Goal: Obtain resource: Obtain resource

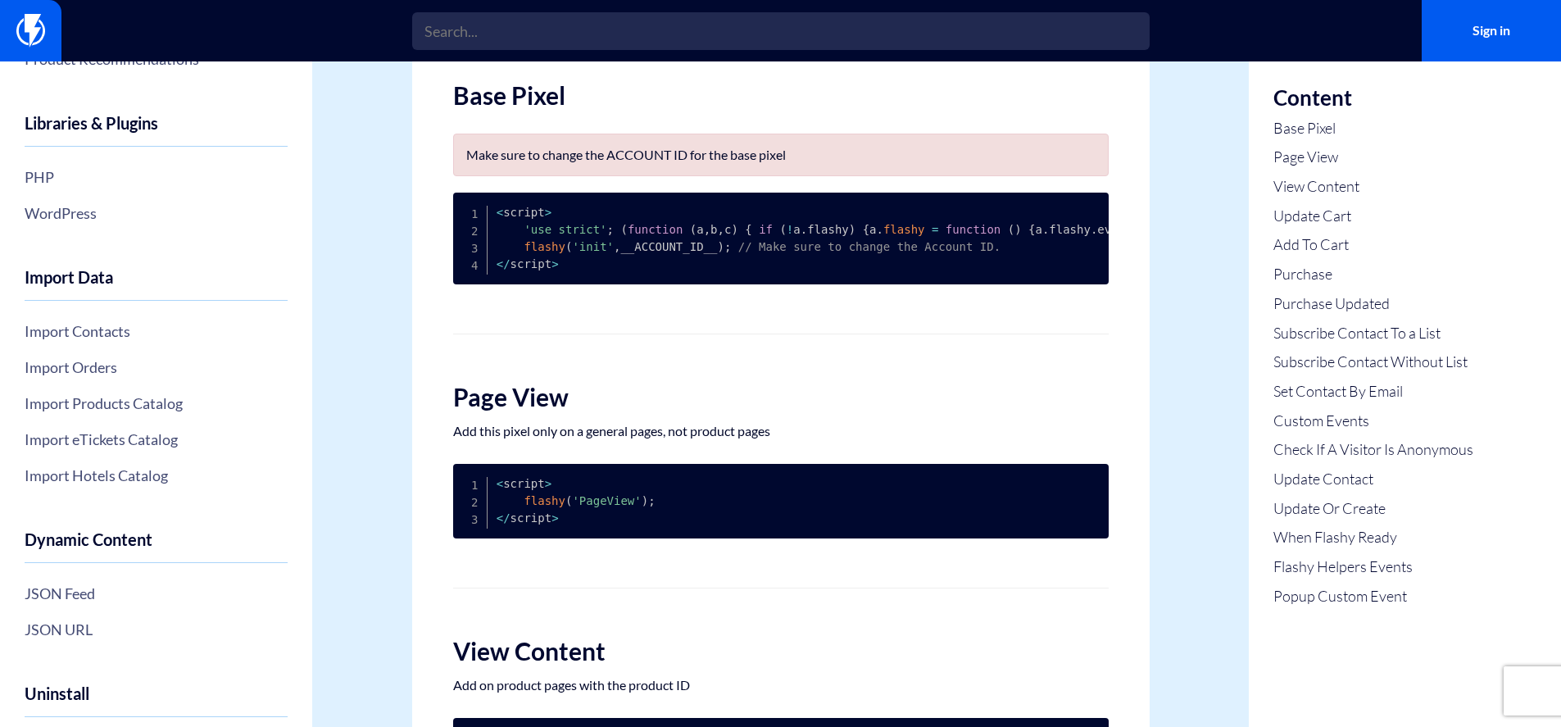
scroll to position [479, 0]
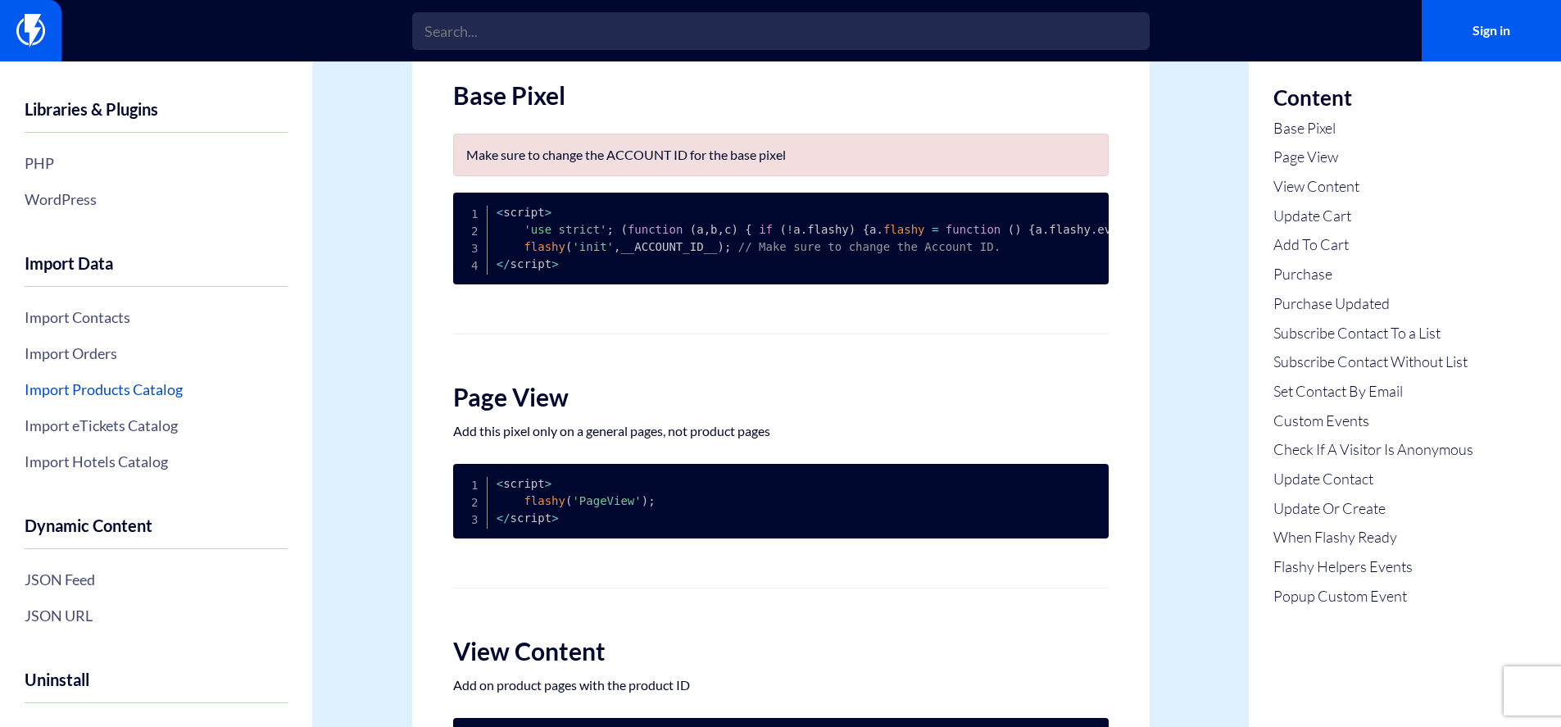
click at [133, 383] on link "Import Products Catalog" at bounding box center [156, 389] width 263 height 28
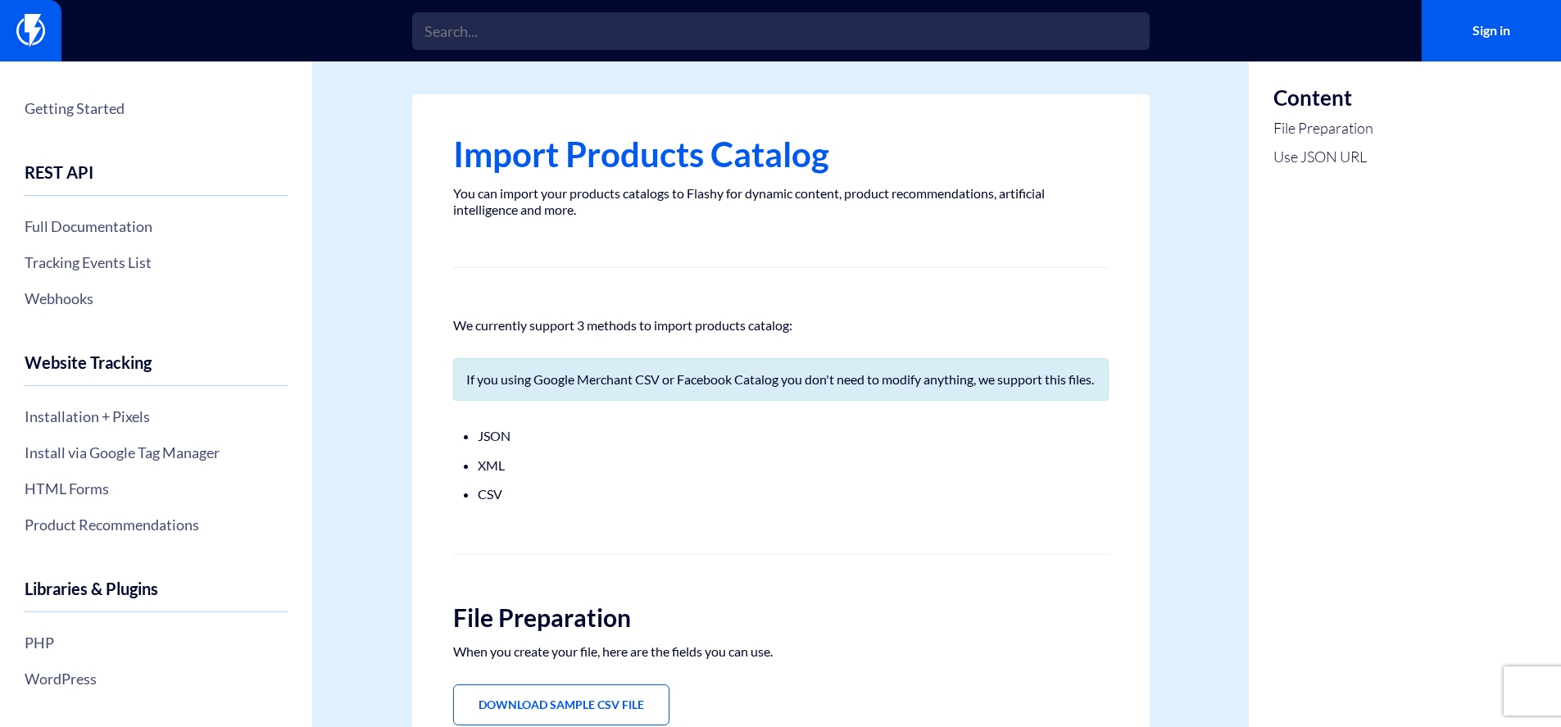
click at [485, 446] on li "JSON" at bounding box center [781, 435] width 606 height 21
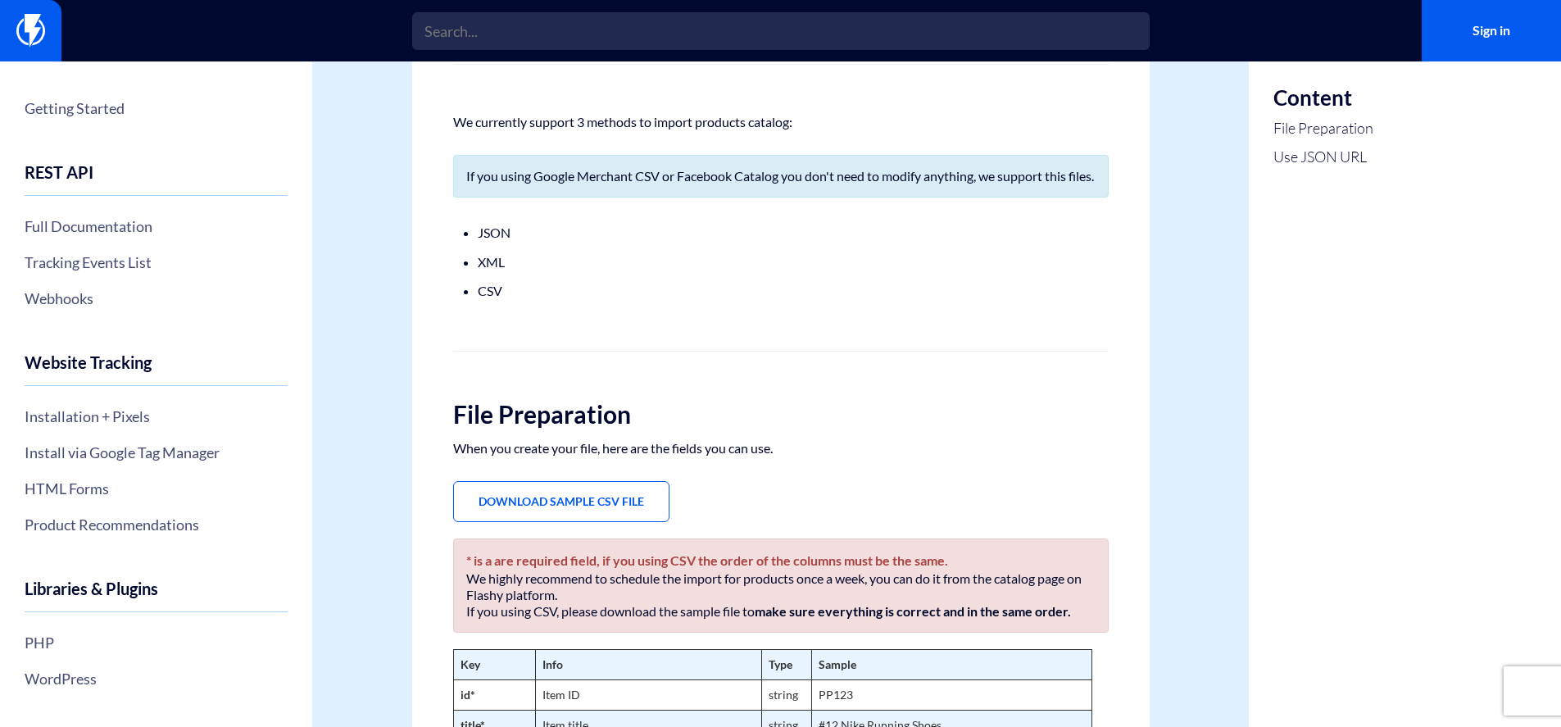
scroll to position [202, 0]
click at [1317, 125] on link "File Preparation" at bounding box center [1323, 128] width 100 height 21
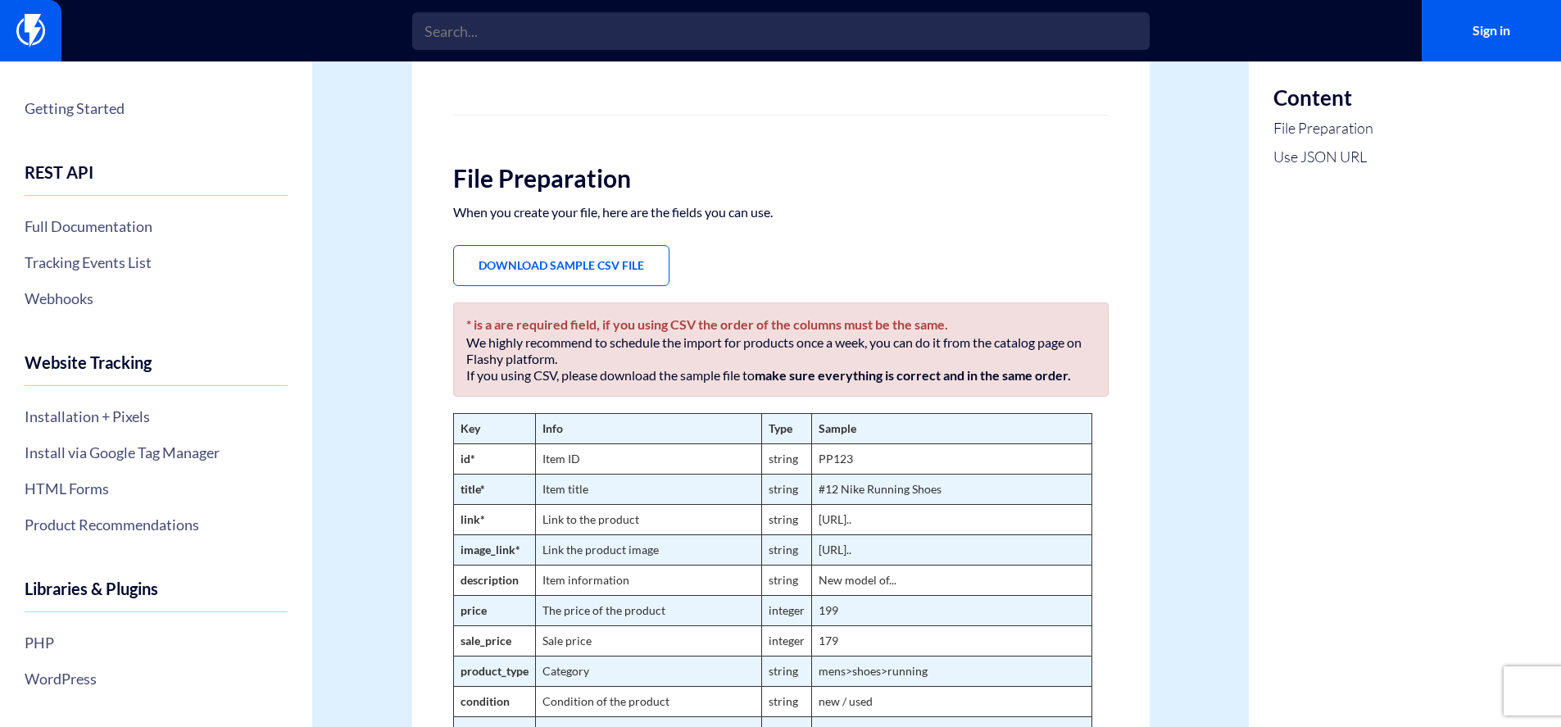
scroll to position [437, 0]
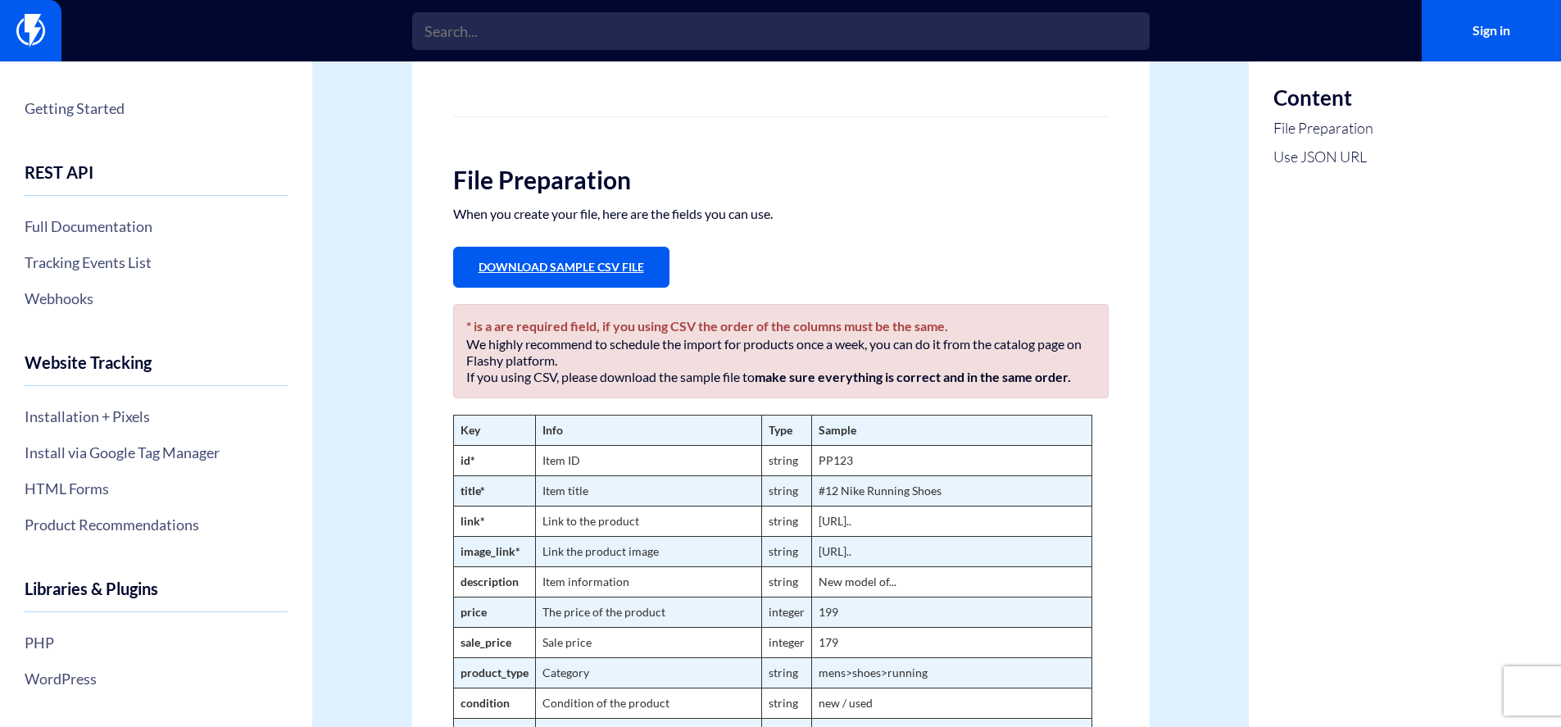
click at [621, 288] on link "Download Sample CSV File" at bounding box center [561, 267] width 216 height 41
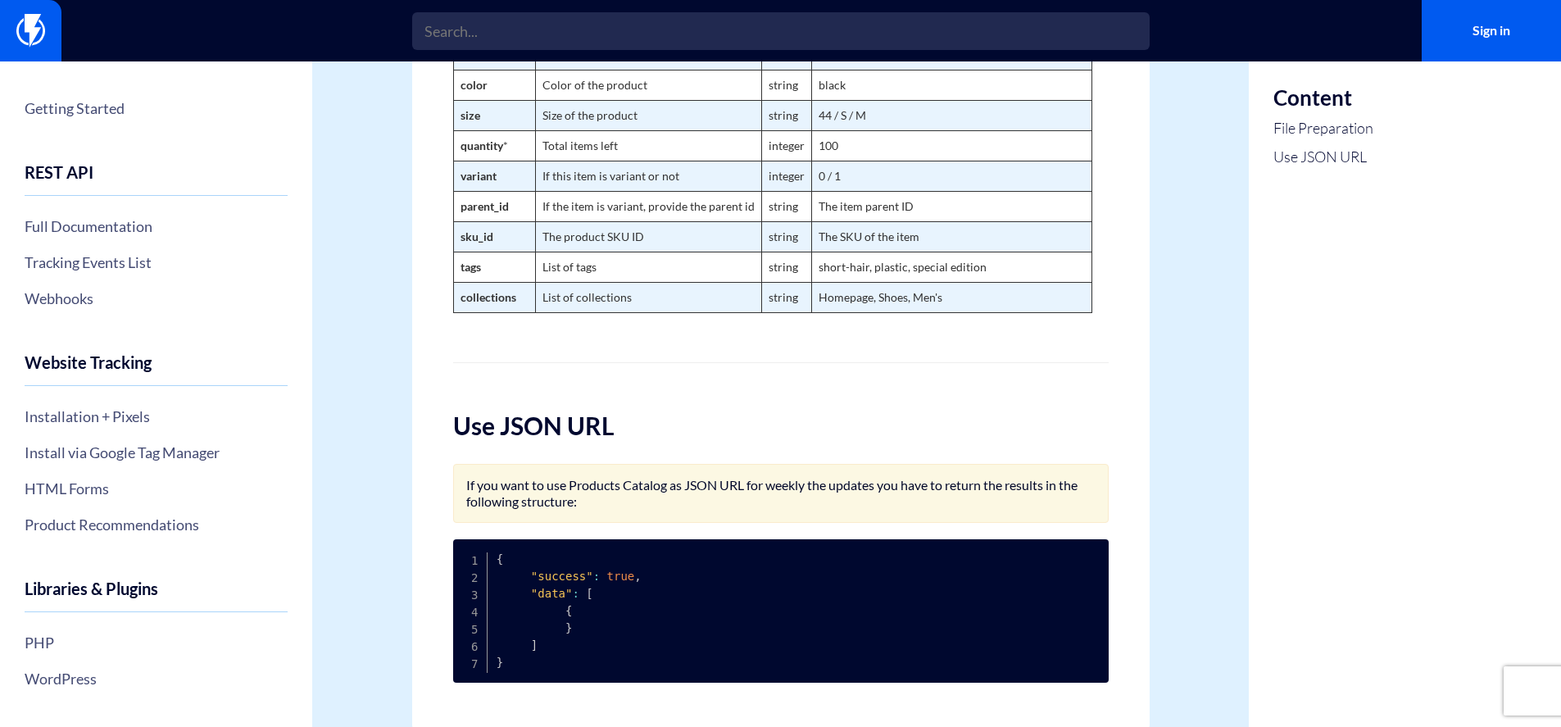
scroll to position [1349, 0]
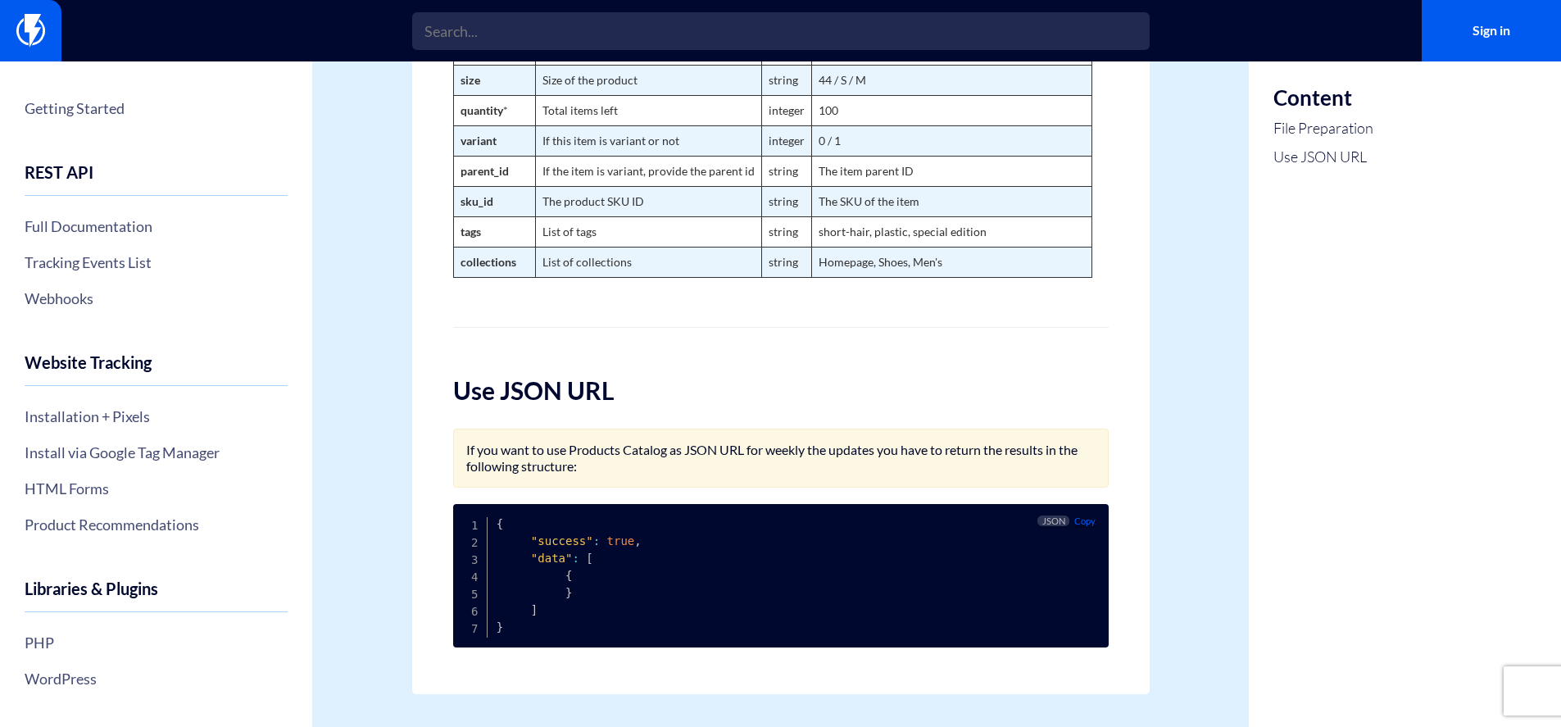
click at [568, 578] on span "{" at bounding box center [568, 575] width 7 height 13
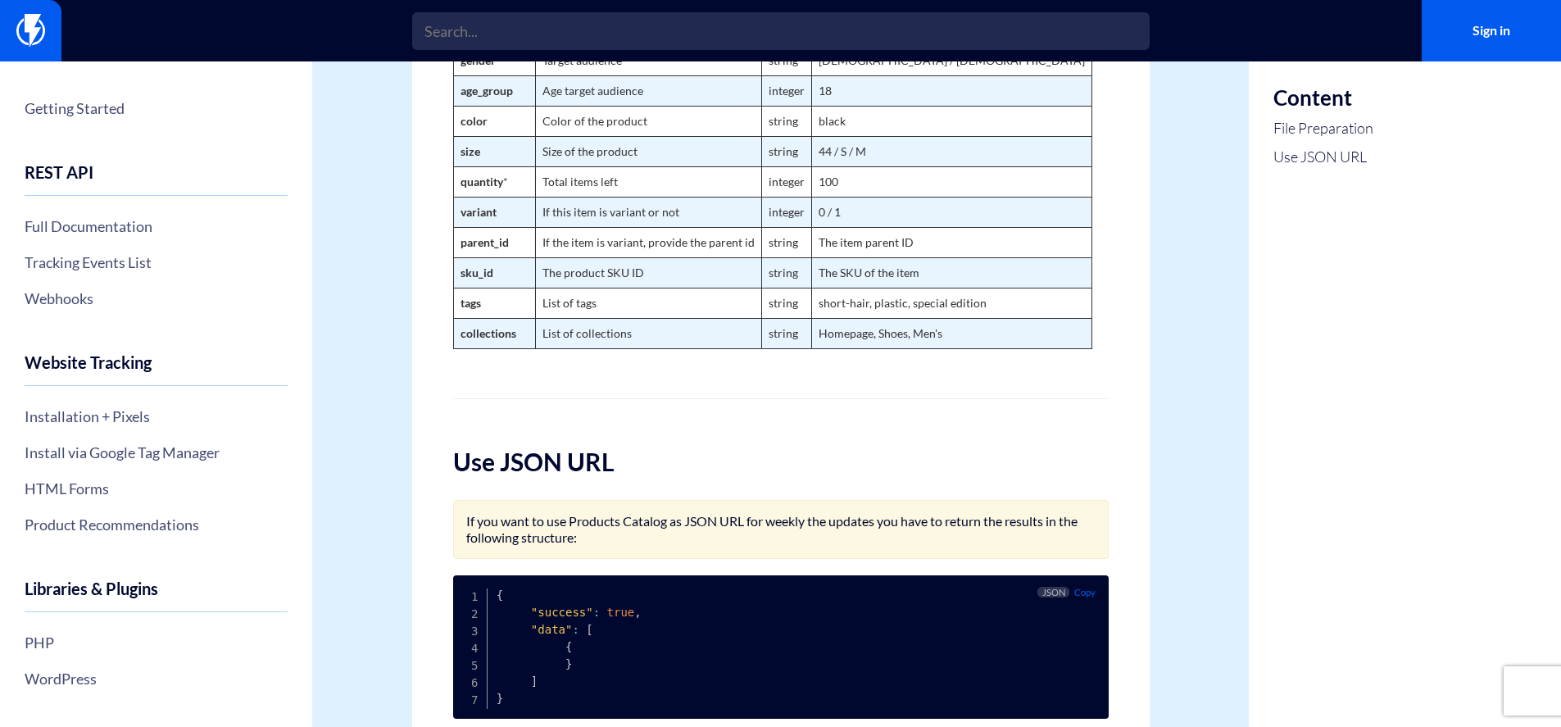
scroll to position [1189, 0]
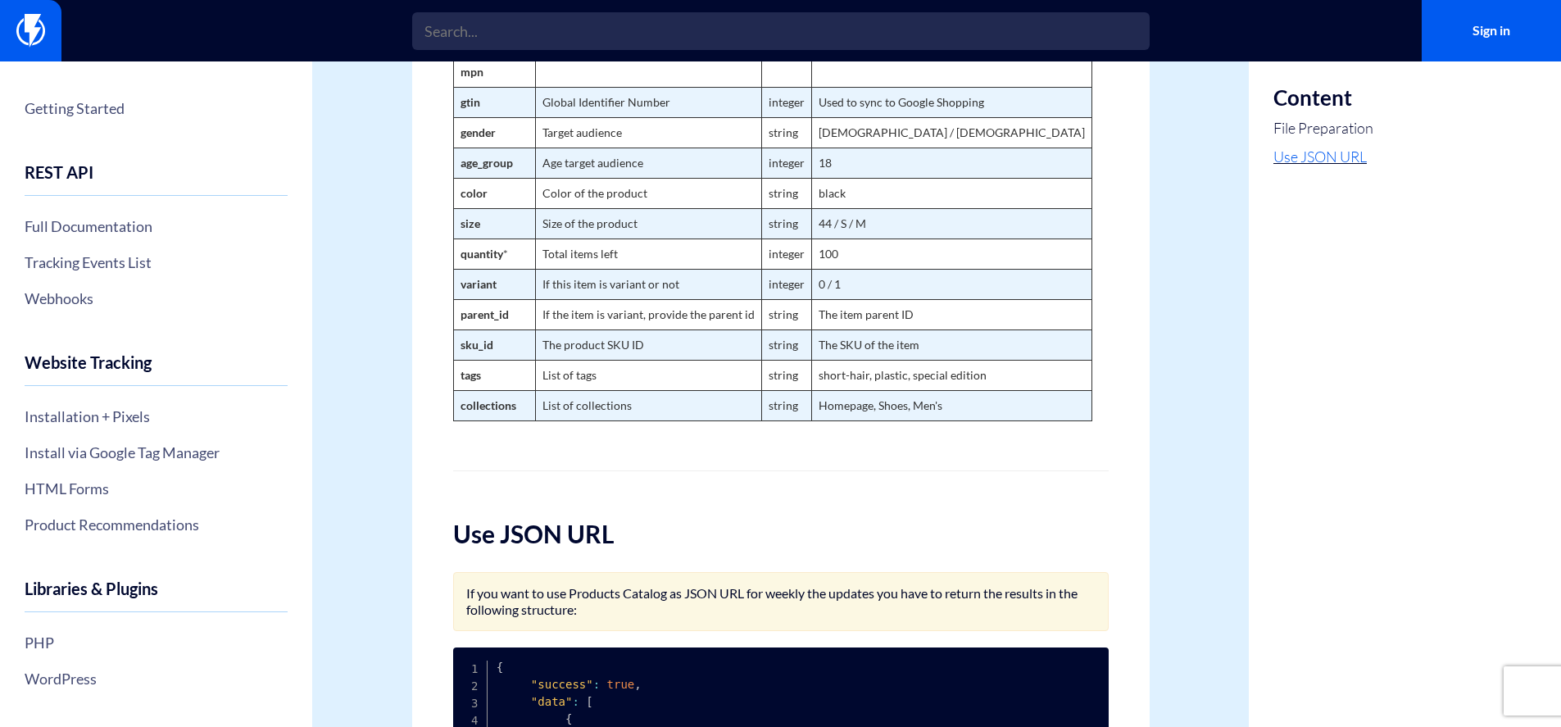
click at [1307, 155] on link "Use JSON URL" at bounding box center [1323, 157] width 100 height 21
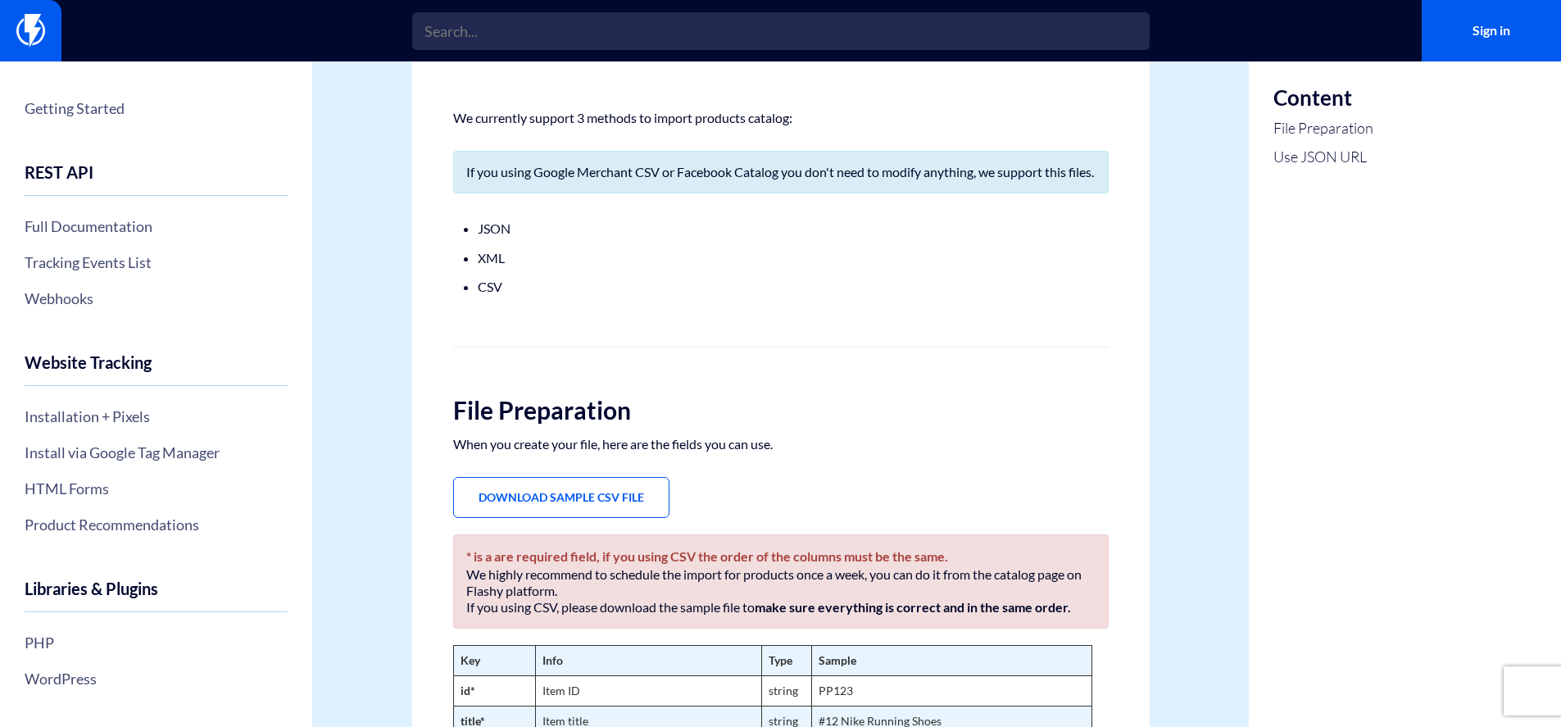
scroll to position [190, 0]
